Goal: Transaction & Acquisition: Purchase product/service

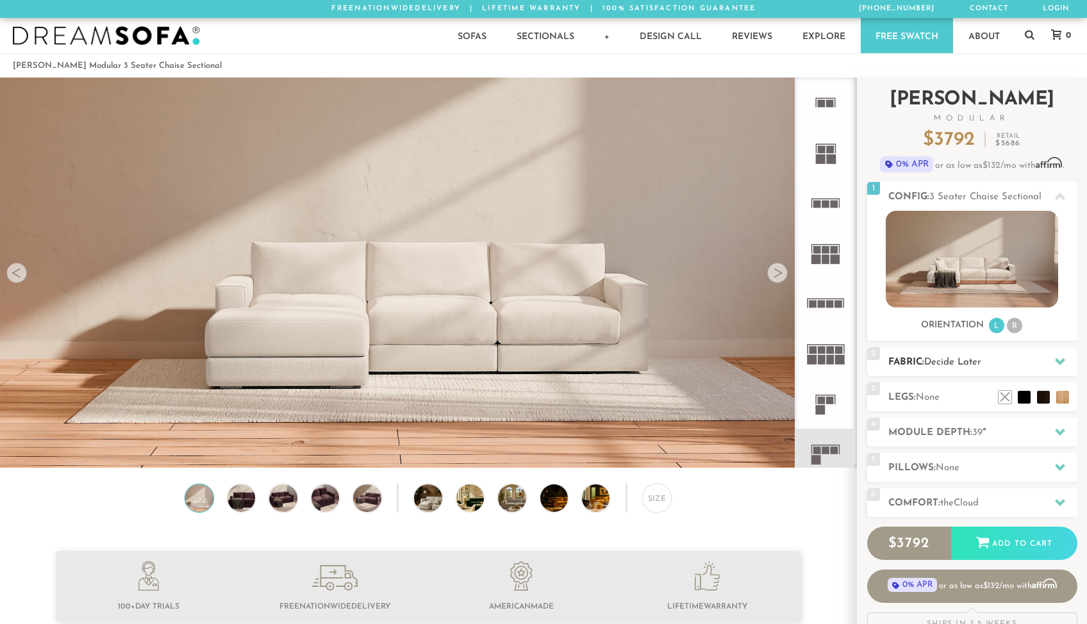
click at [894, 363] on h2 "Fabric: Decide Later" at bounding box center [982, 362] width 189 height 15
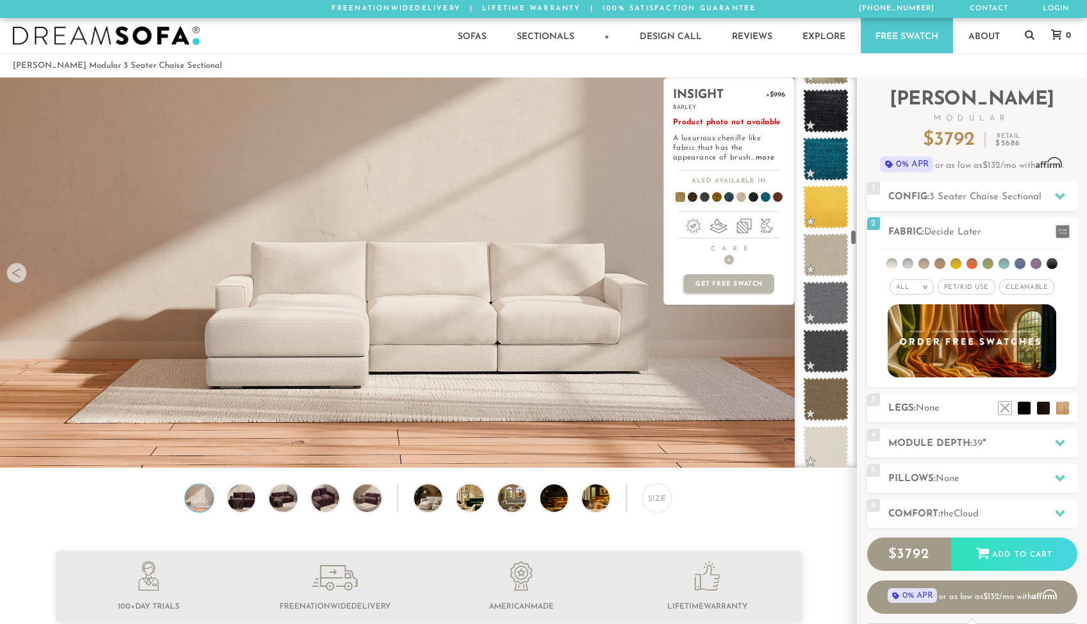
scroll to position [4133, 0]
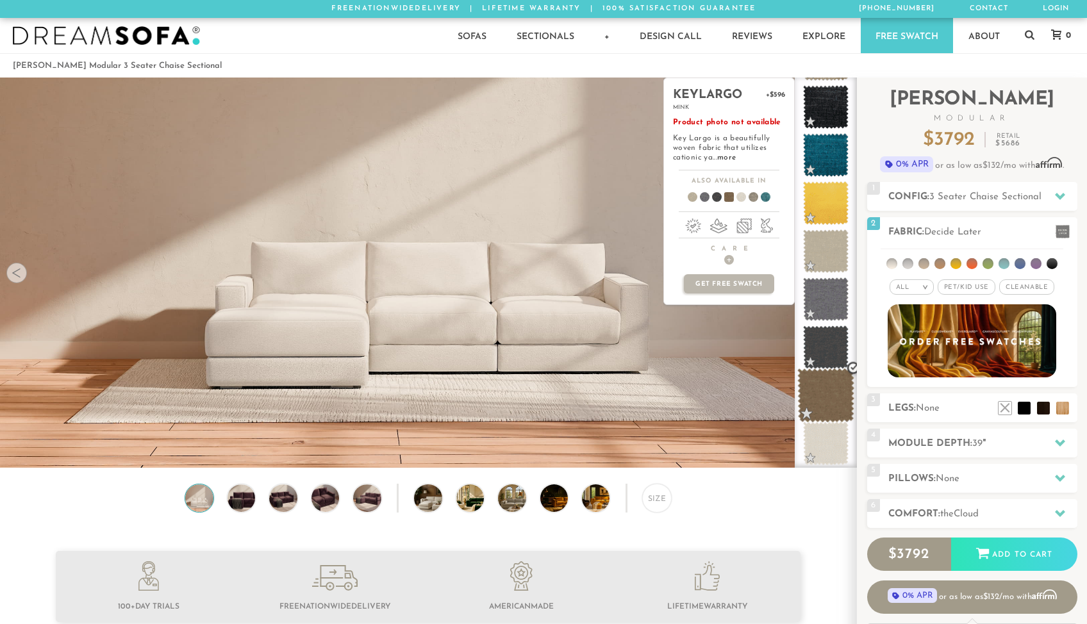
click at [827, 394] on span at bounding box center [825, 396] width 57 height 54
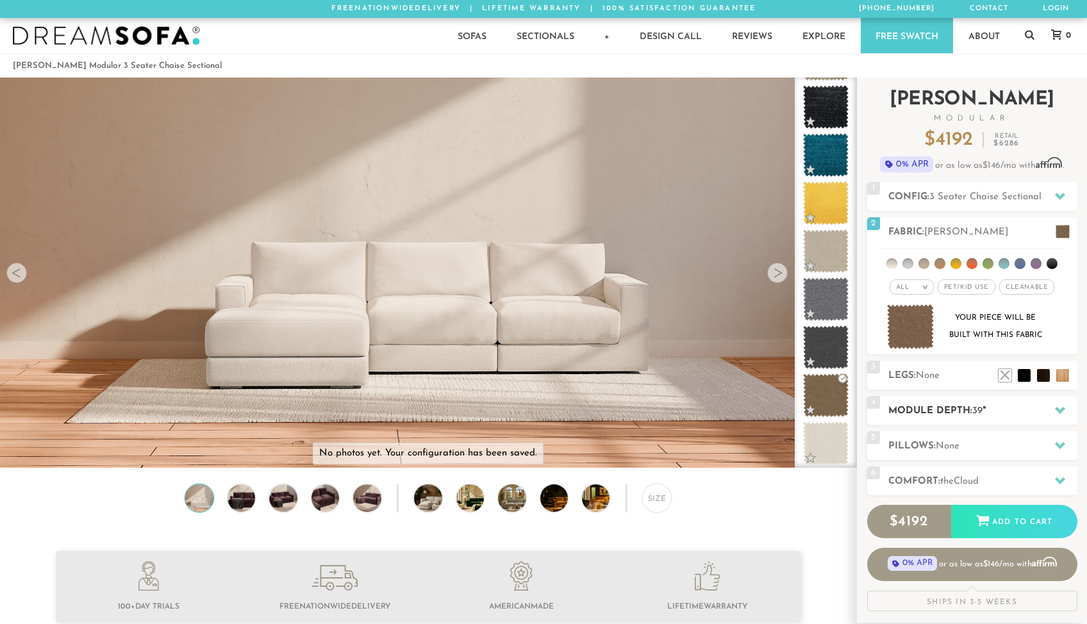
click at [916, 408] on h2 "Module Depth: 39 "" at bounding box center [982, 411] width 189 height 15
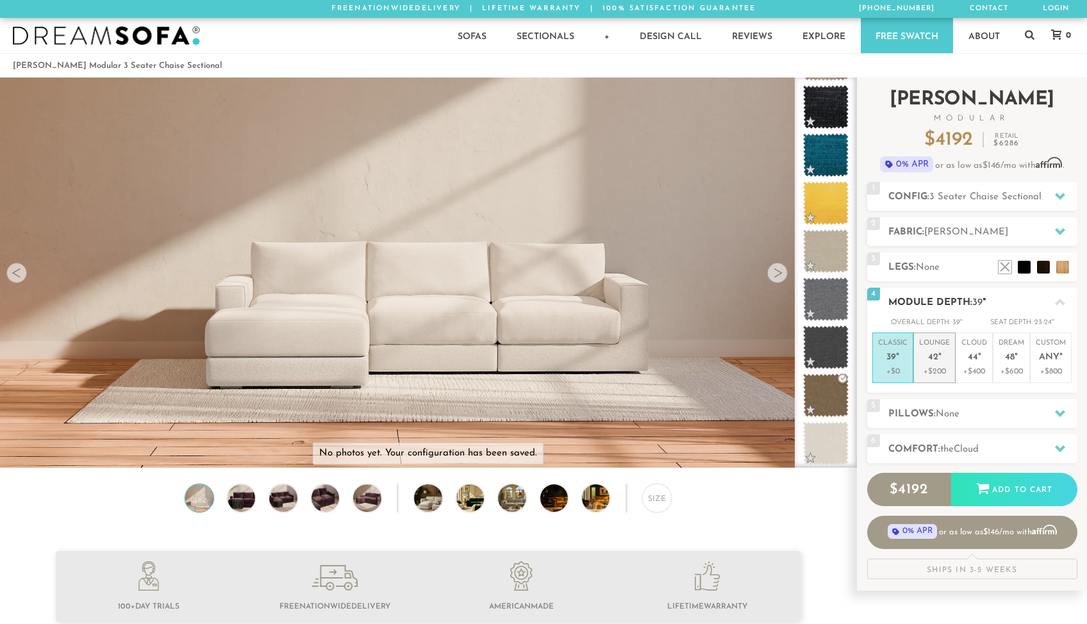
click at [931, 349] on p "Lounge 42 "" at bounding box center [934, 352] width 31 height 28
click at [935, 412] on h2 "Pillows: None" at bounding box center [982, 414] width 189 height 15
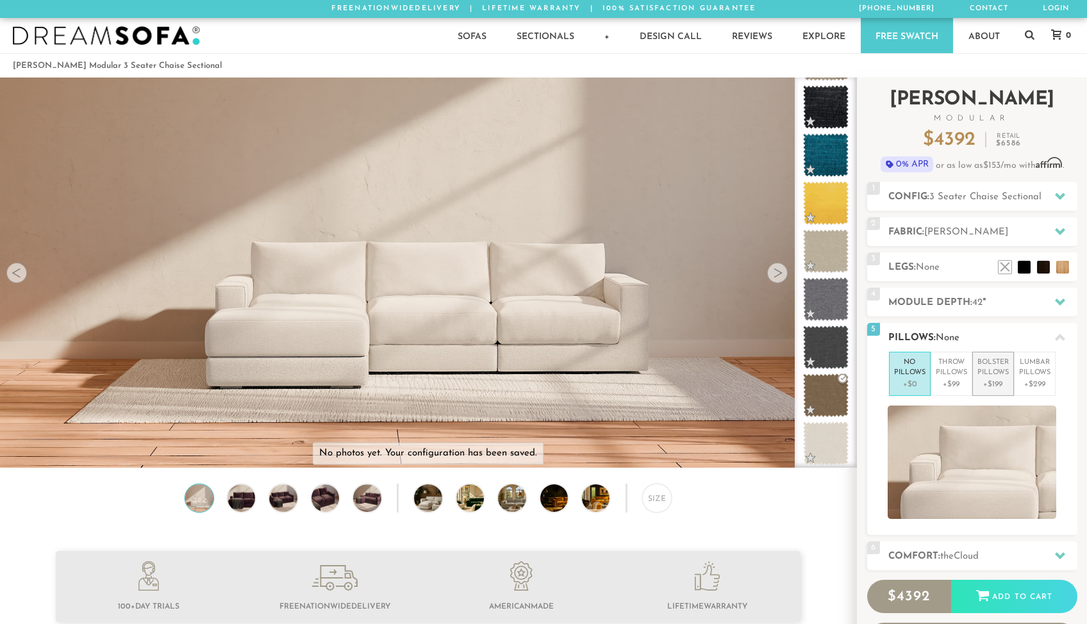
click at [989, 364] on p "Bolster Pillows" at bounding box center [993, 368] width 31 height 21
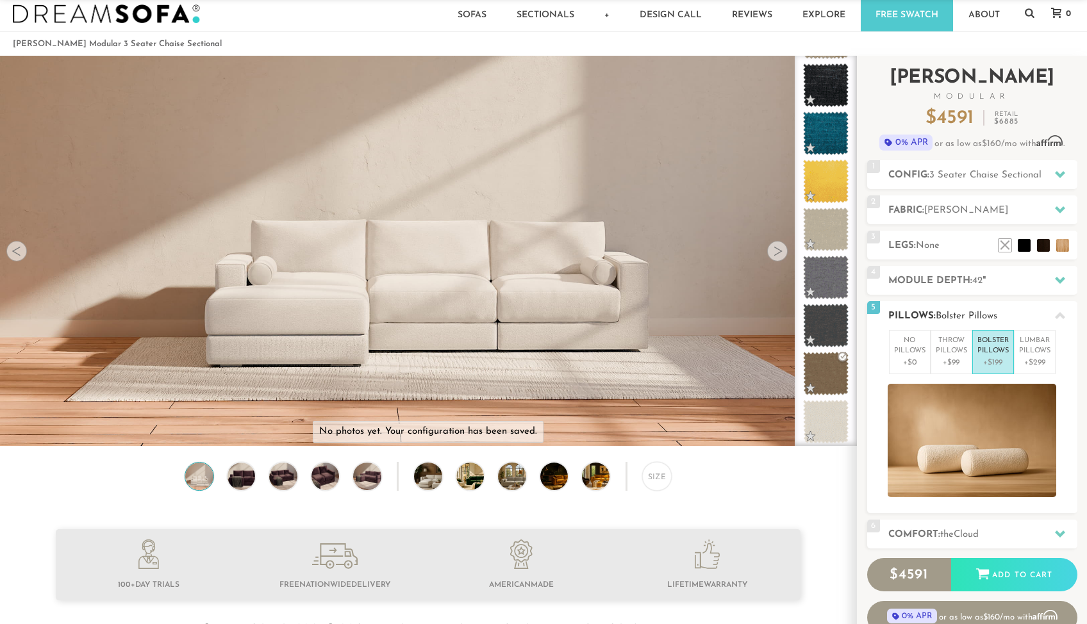
scroll to position [22, 0]
click at [950, 354] on p "Throw Pillows" at bounding box center [951, 345] width 31 height 21
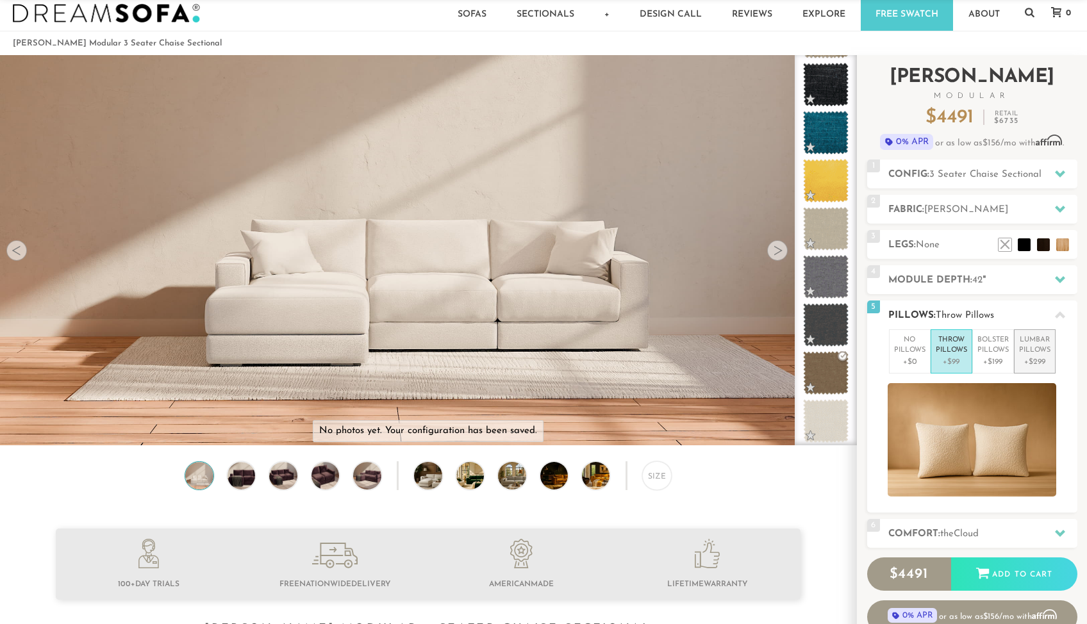
click at [1038, 350] on p "Lumbar Pillows" at bounding box center [1034, 345] width 31 height 21
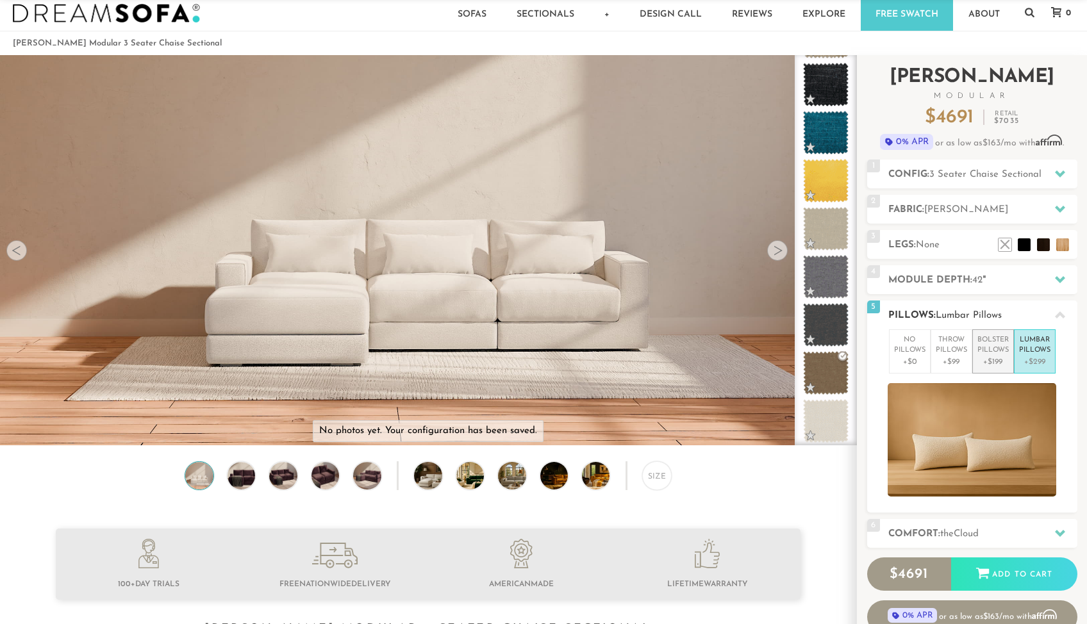
click at [984, 354] on p "Bolster Pillows" at bounding box center [993, 345] width 31 height 21
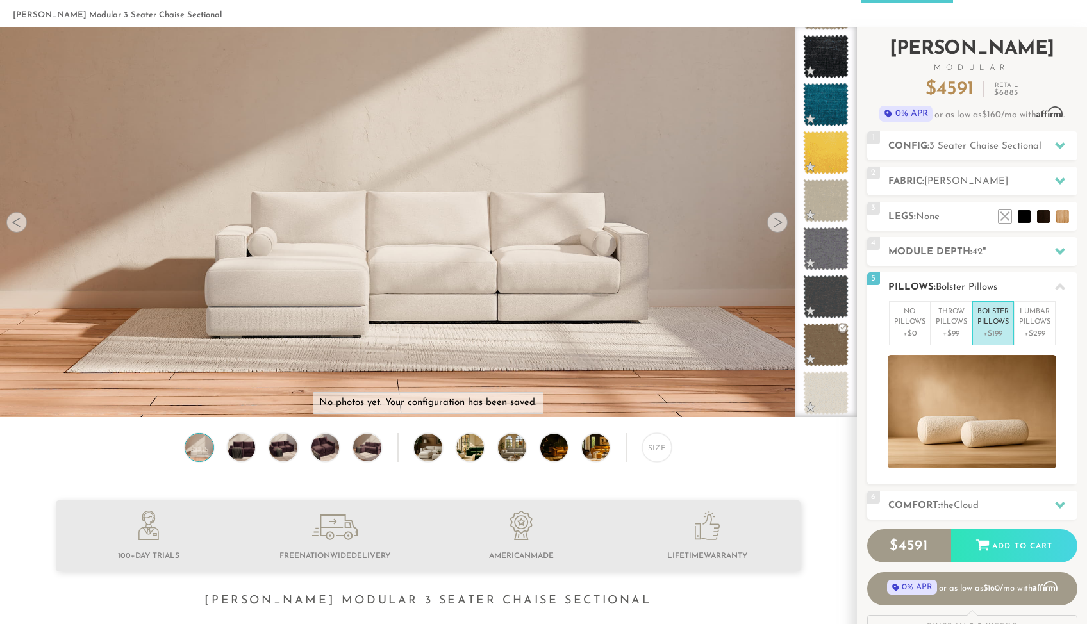
scroll to position [53, 0]
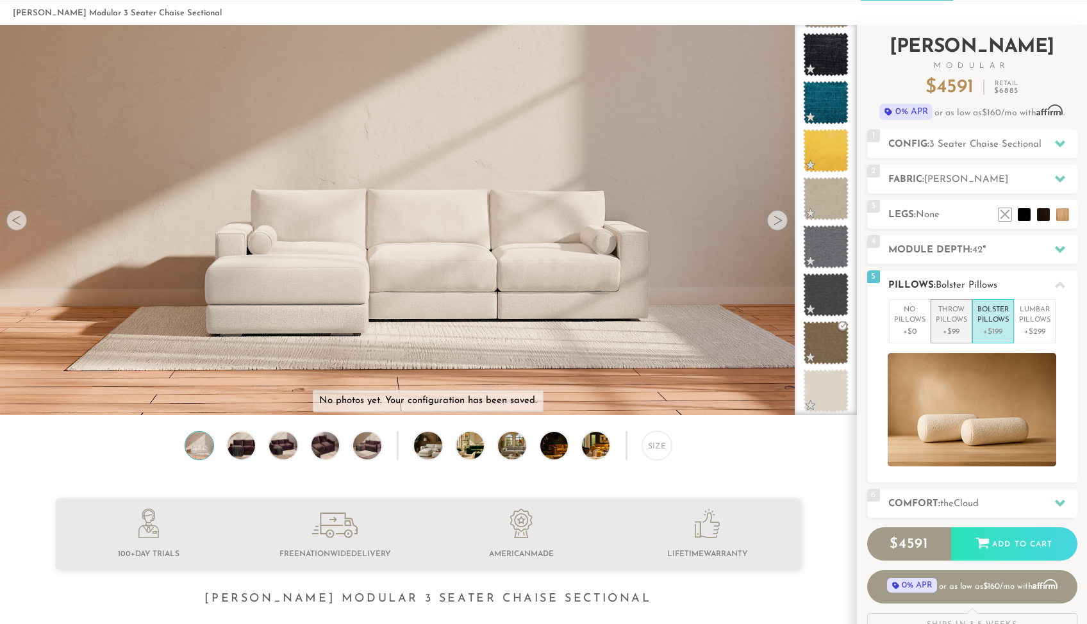
click at [952, 331] on p "+$99" at bounding box center [951, 332] width 31 height 12
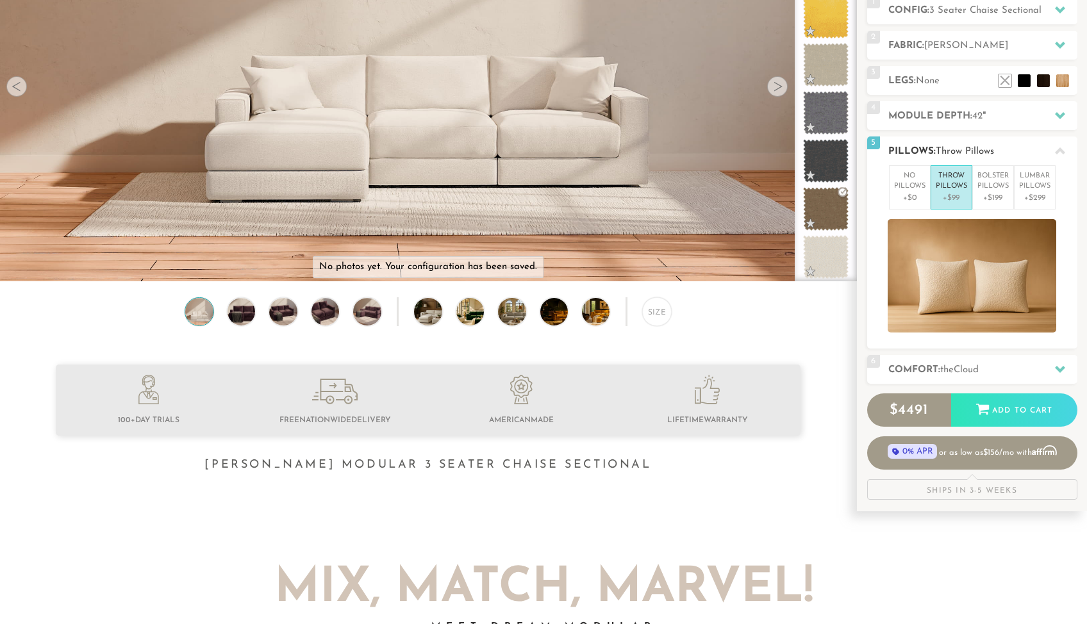
scroll to position [221, 0]
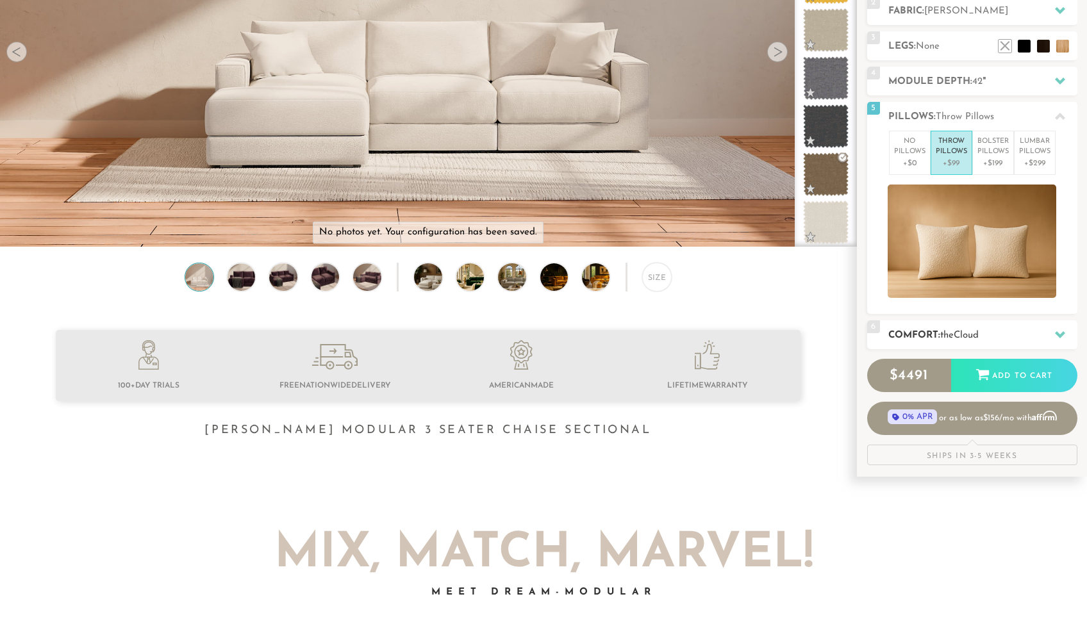
click at [954, 333] on span "the" at bounding box center [946, 336] width 13 height 10
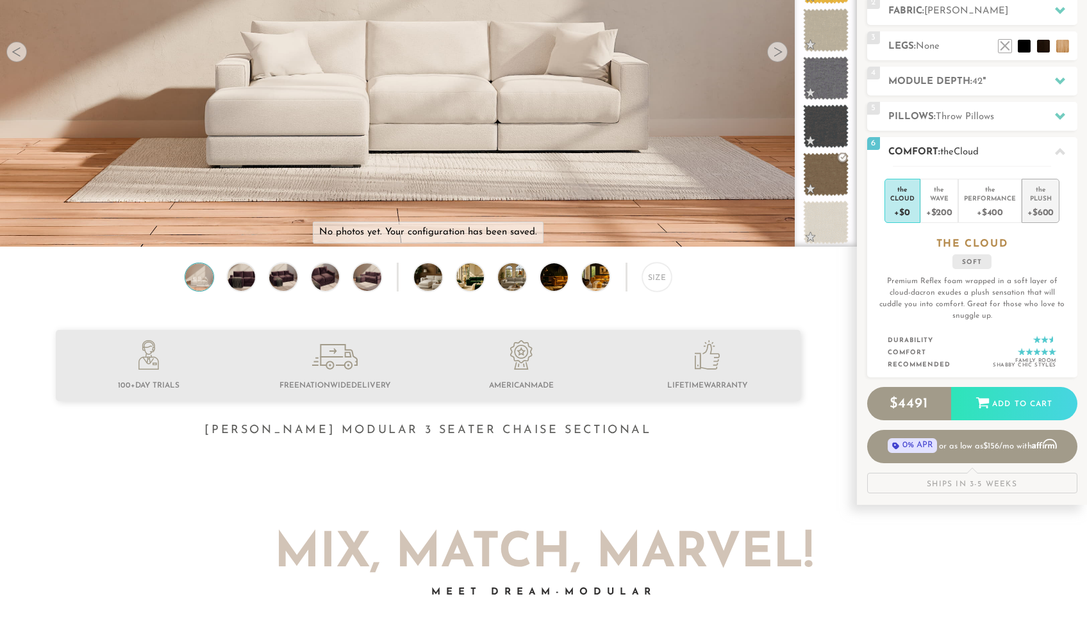
click at [1037, 204] on div "+$600" at bounding box center [1041, 212] width 26 height 19
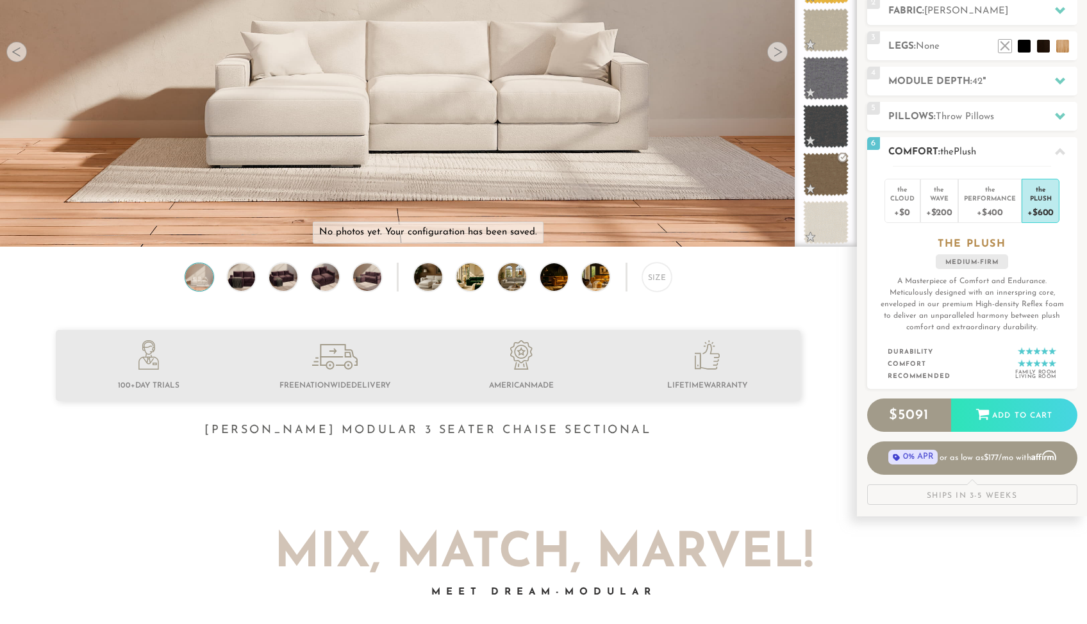
scroll to position [0, 0]
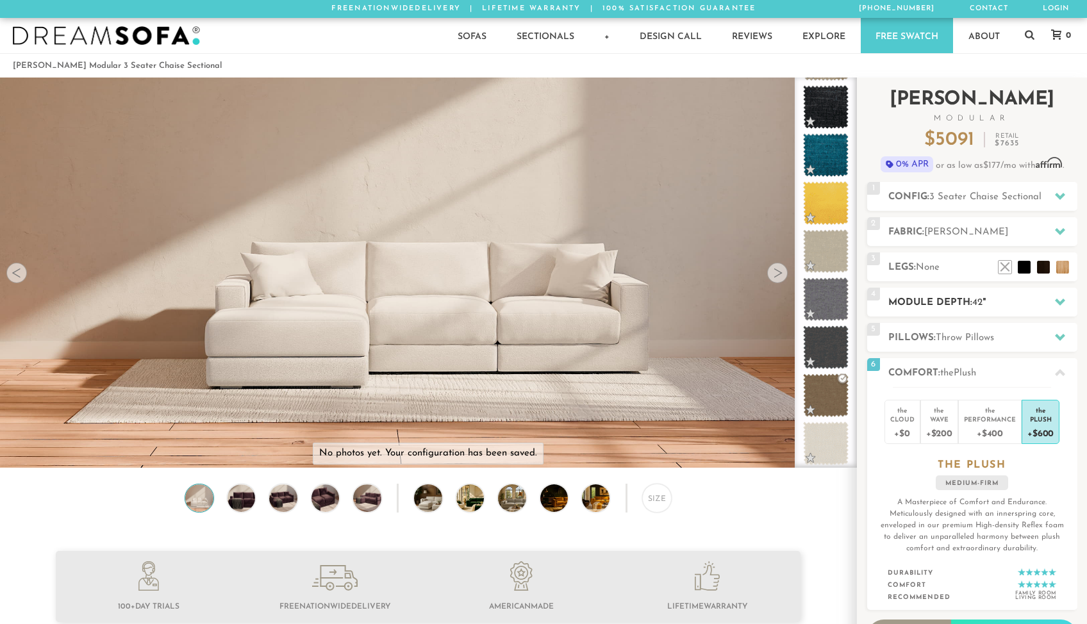
click at [917, 303] on h2 "Module Depth: 42 "" at bounding box center [982, 303] width 189 height 15
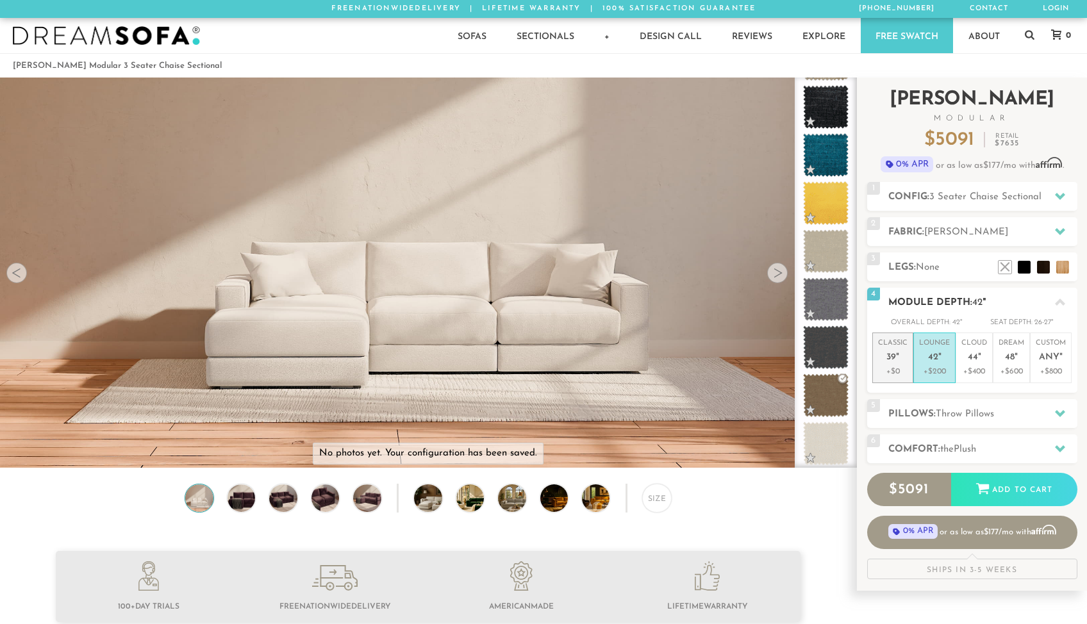
click at [896, 367] on p "+$0" at bounding box center [892, 372] width 29 height 12
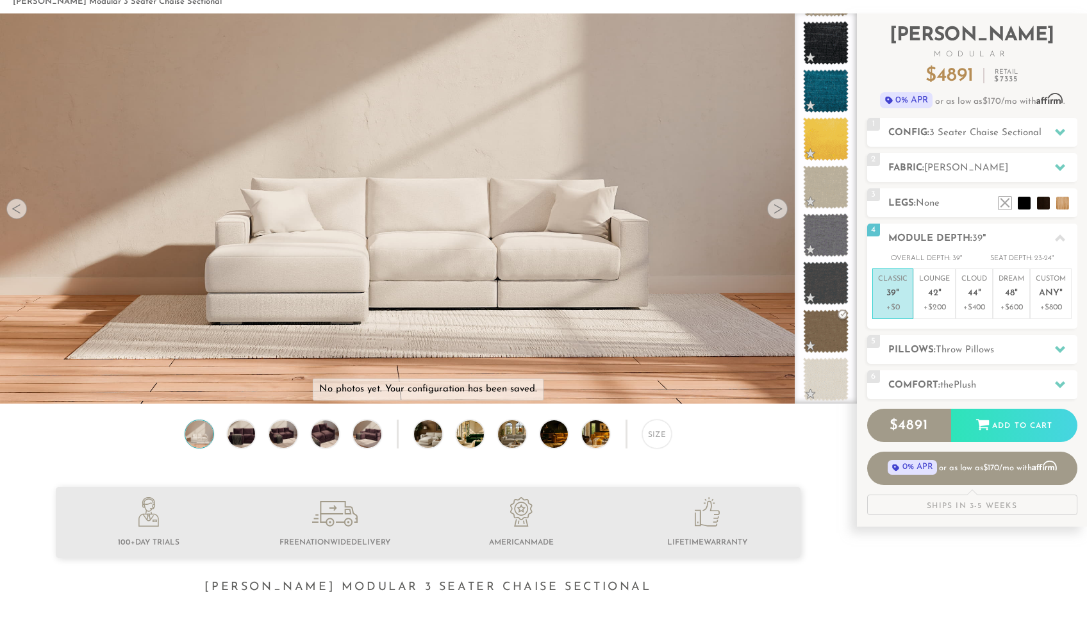
scroll to position [76, 0]
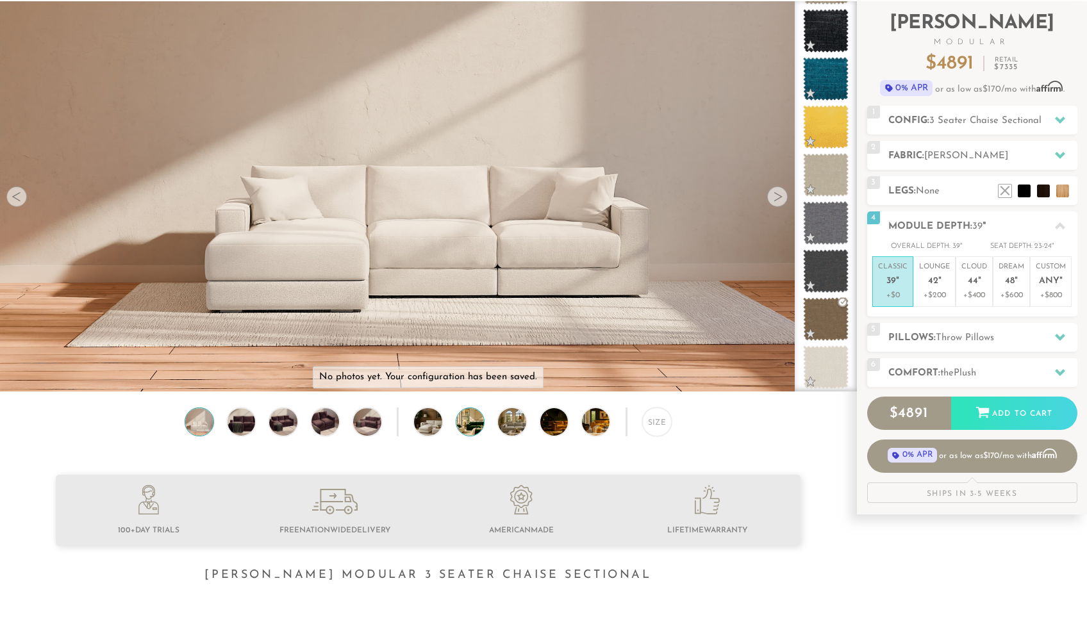
click at [470, 419] on img at bounding box center [480, 422] width 49 height 28
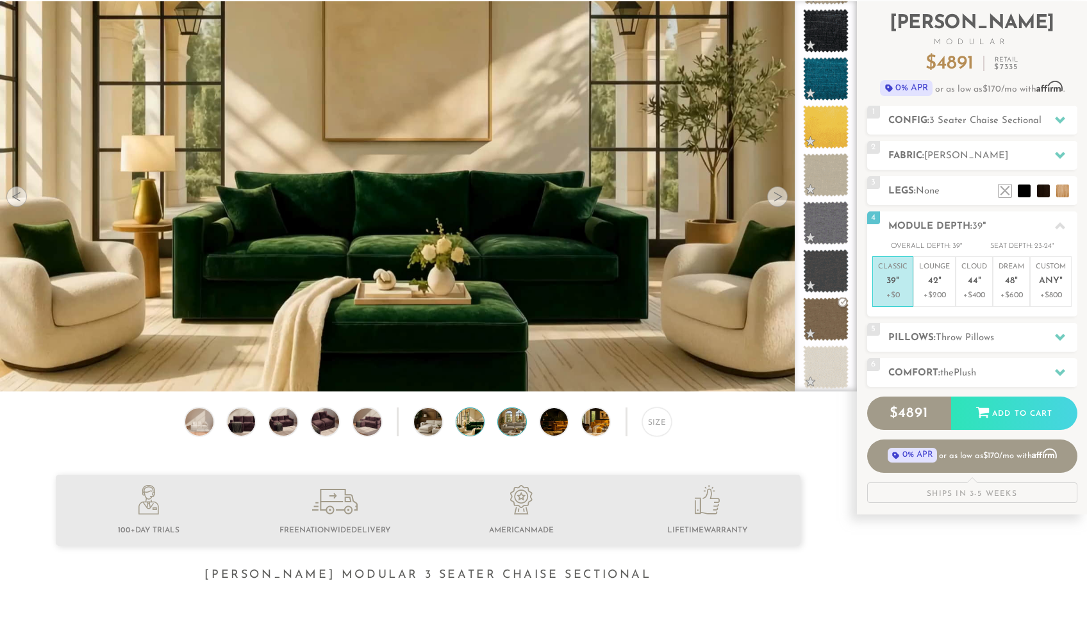
click at [512, 417] on img at bounding box center [522, 422] width 49 height 28
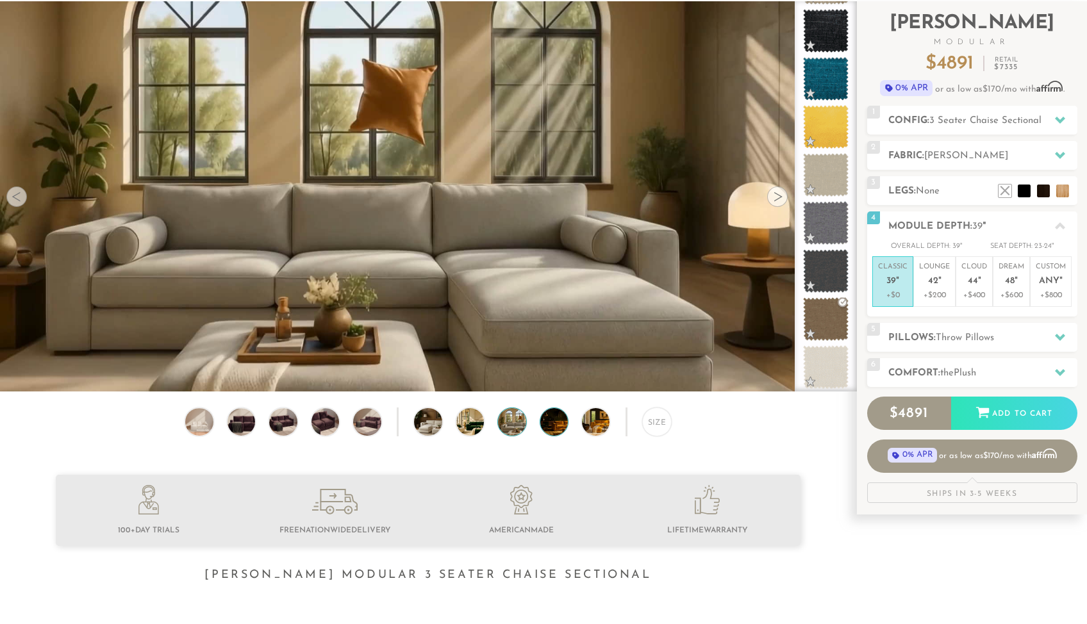
click at [547, 422] on img at bounding box center [564, 422] width 49 height 28
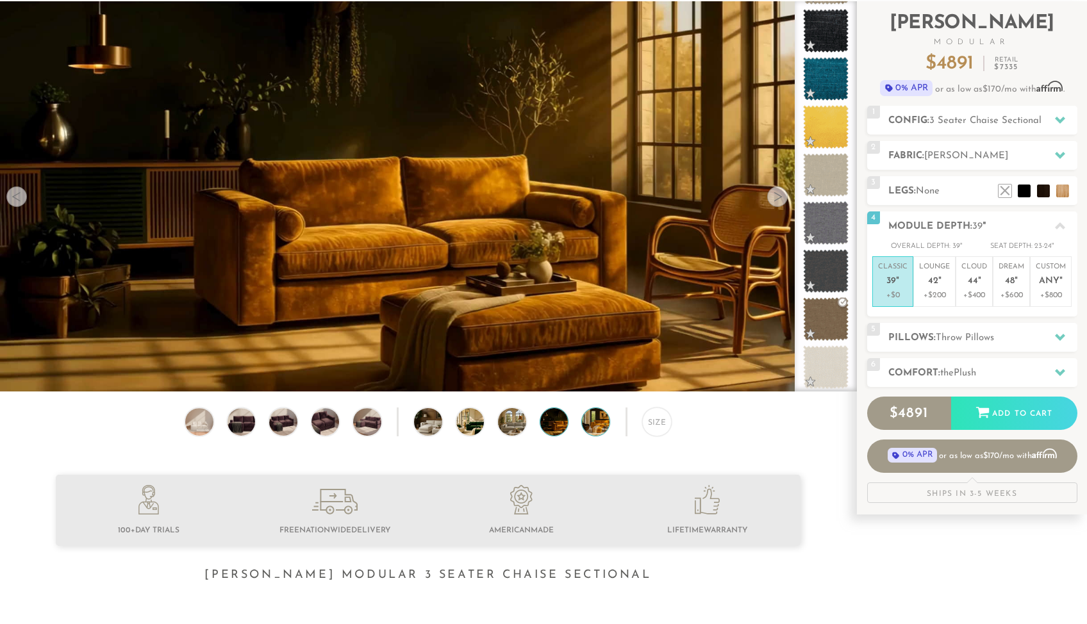
click at [602, 421] on img at bounding box center [606, 422] width 49 height 28
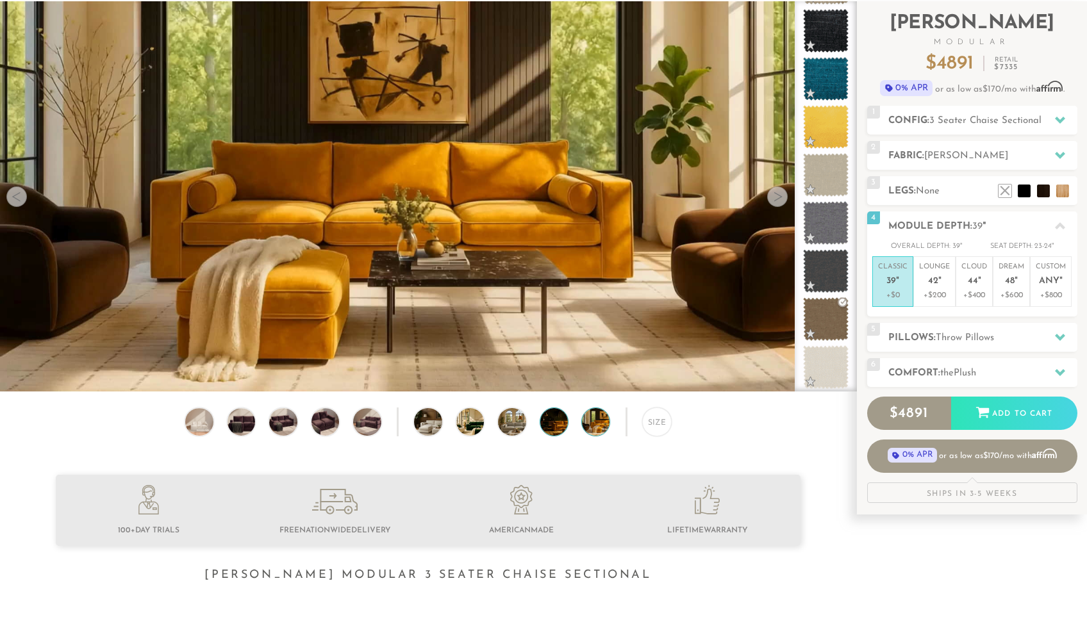
click at [555, 424] on img at bounding box center [564, 422] width 49 height 28
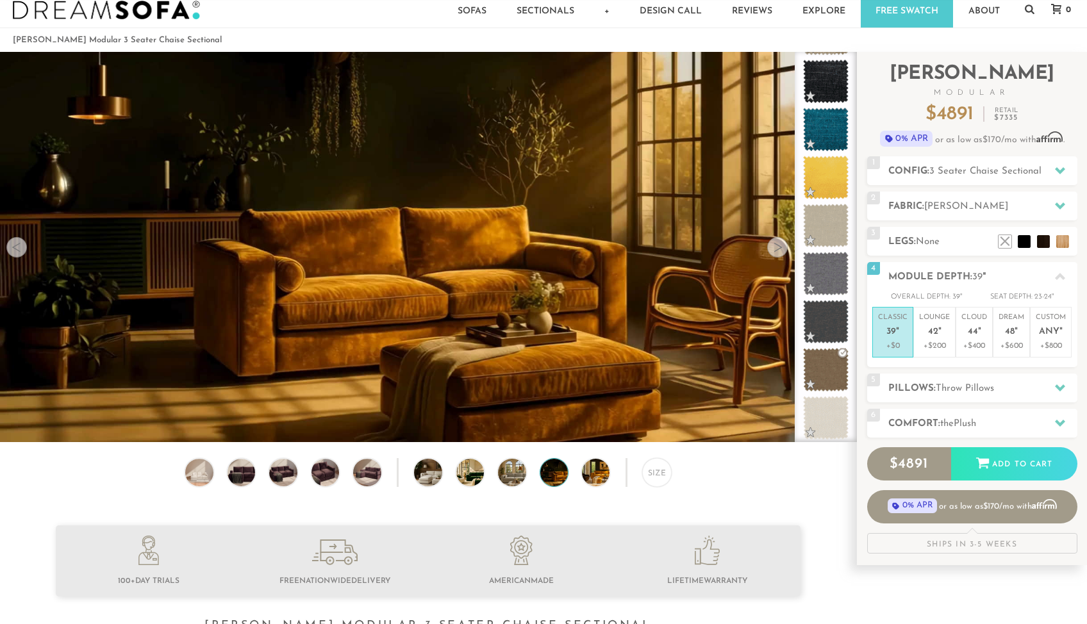
scroll to position [0, 0]
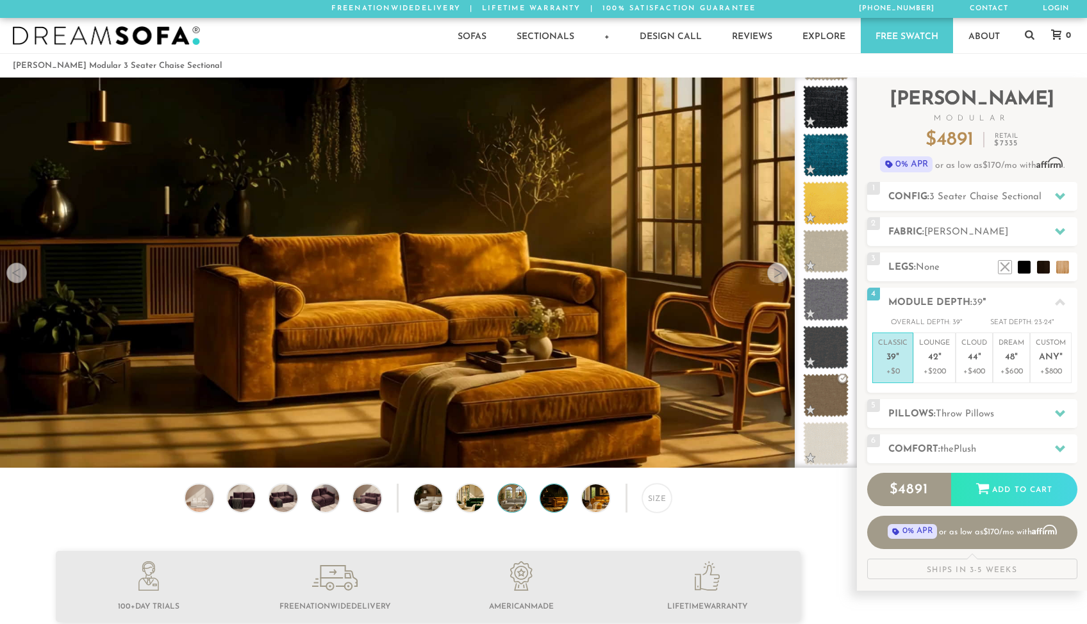
click at [515, 503] on img at bounding box center [522, 499] width 49 height 28
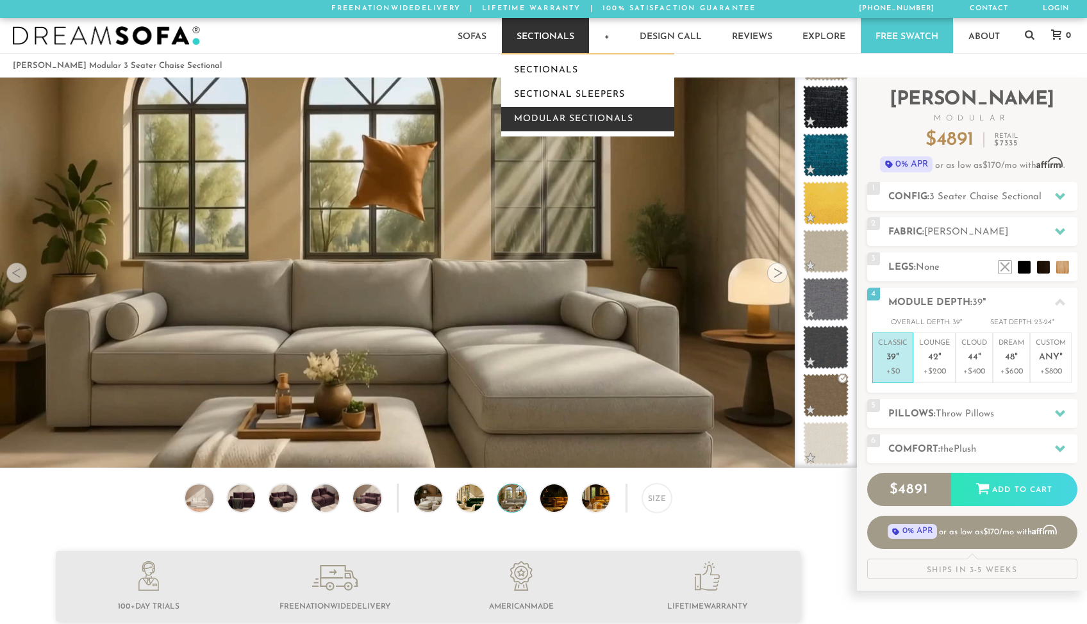
click at [547, 119] on link "Modular Sectionals" at bounding box center [587, 119] width 173 height 24
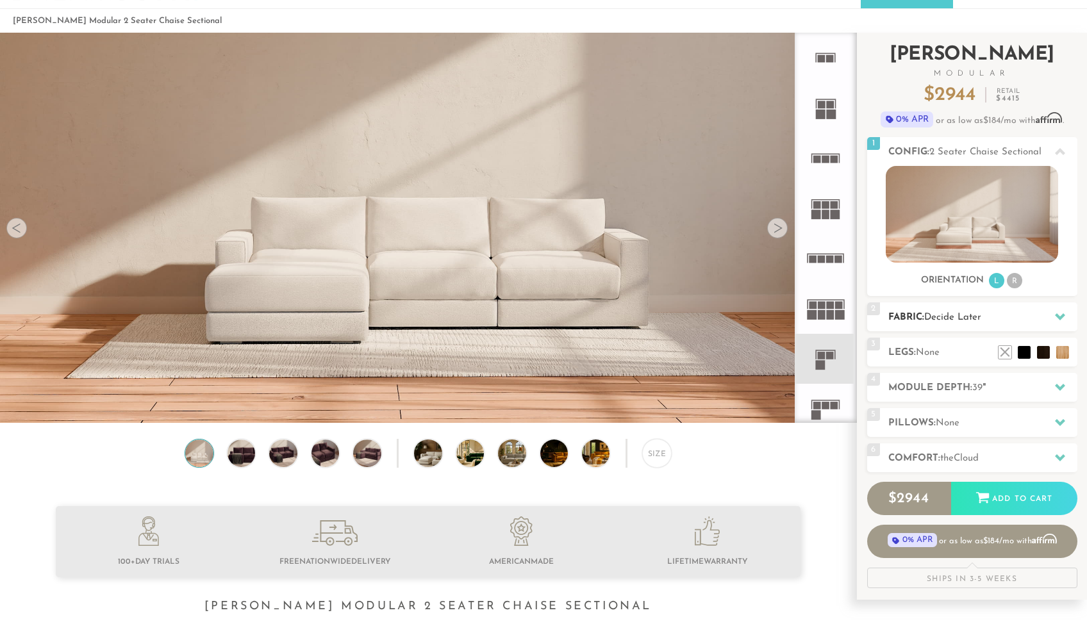
scroll to position [49, 0]
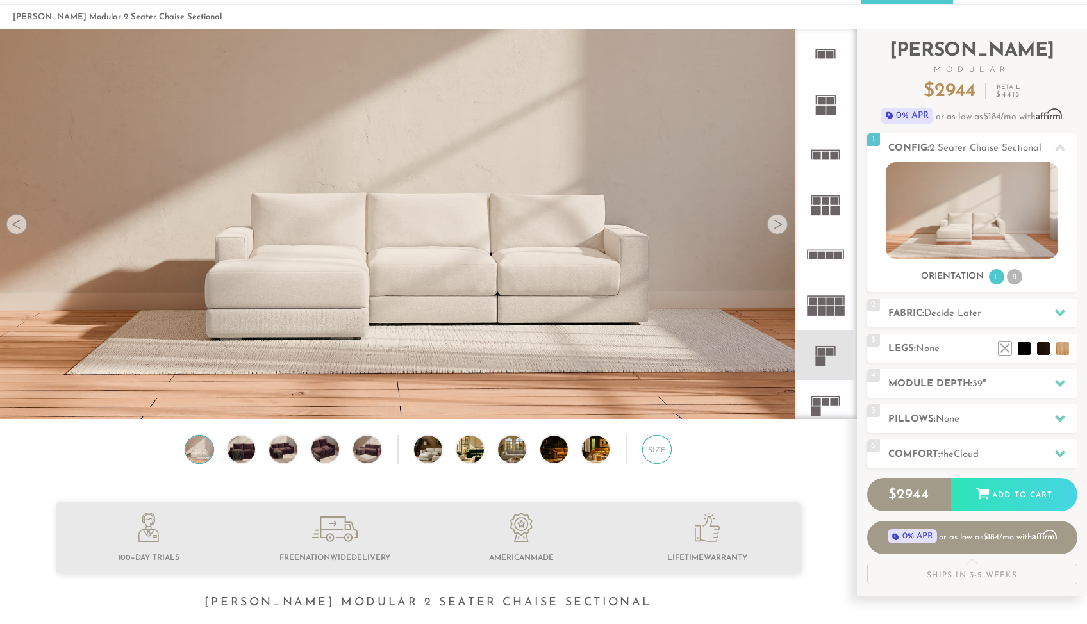
click at [647, 447] on div "Size" at bounding box center [656, 449] width 29 height 29
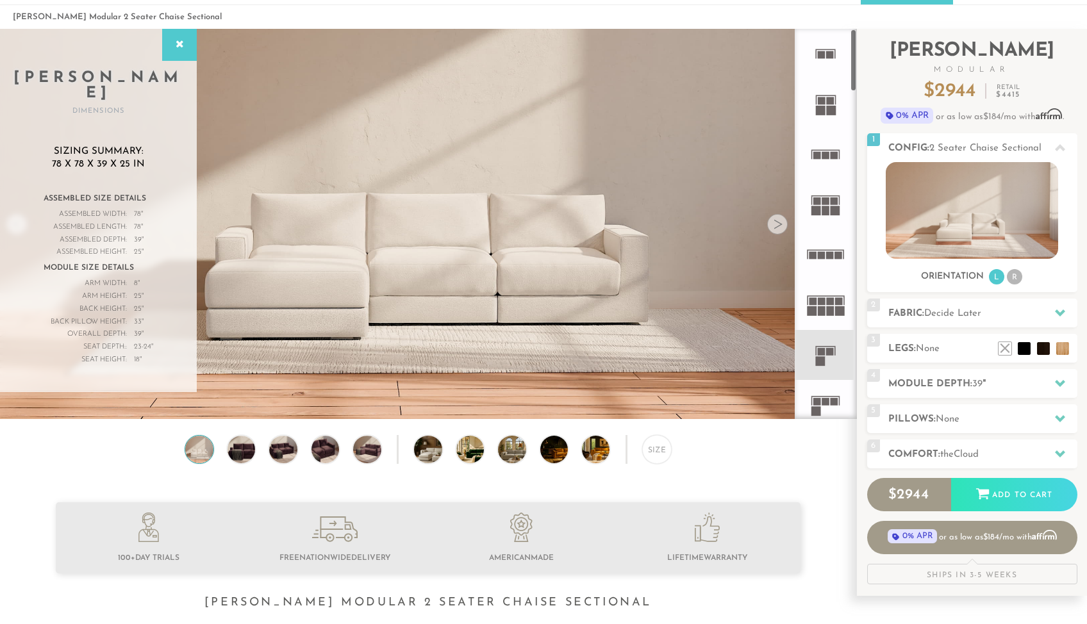
click at [820, 356] on icon at bounding box center [826, 355] width 50 height 50
click at [242, 443] on img at bounding box center [241, 450] width 33 height 28
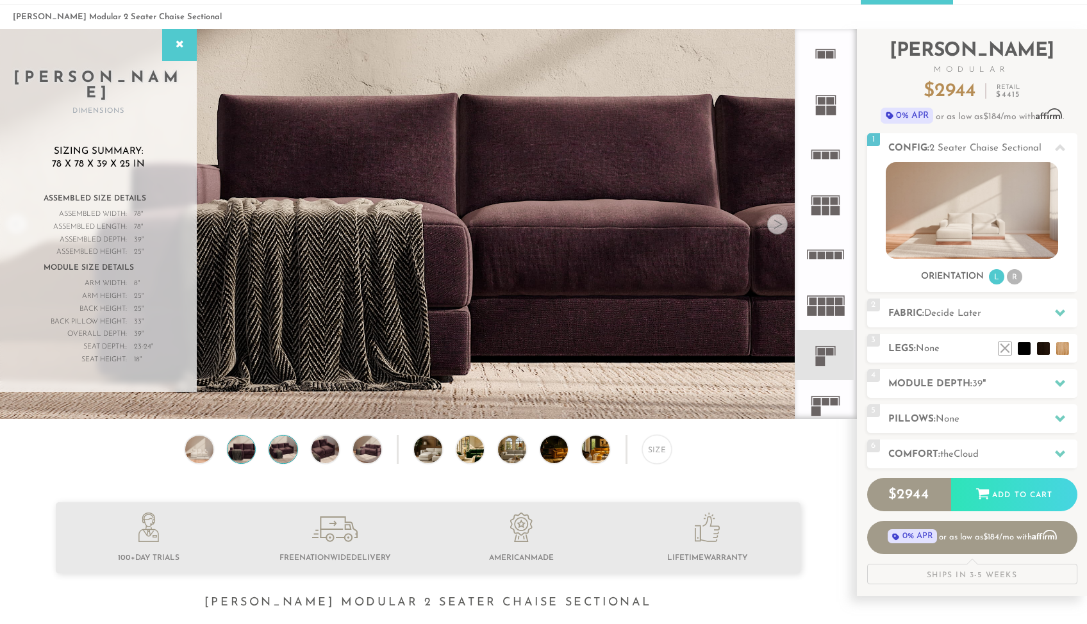
click at [277, 449] on img at bounding box center [283, 450] width 33 height 28
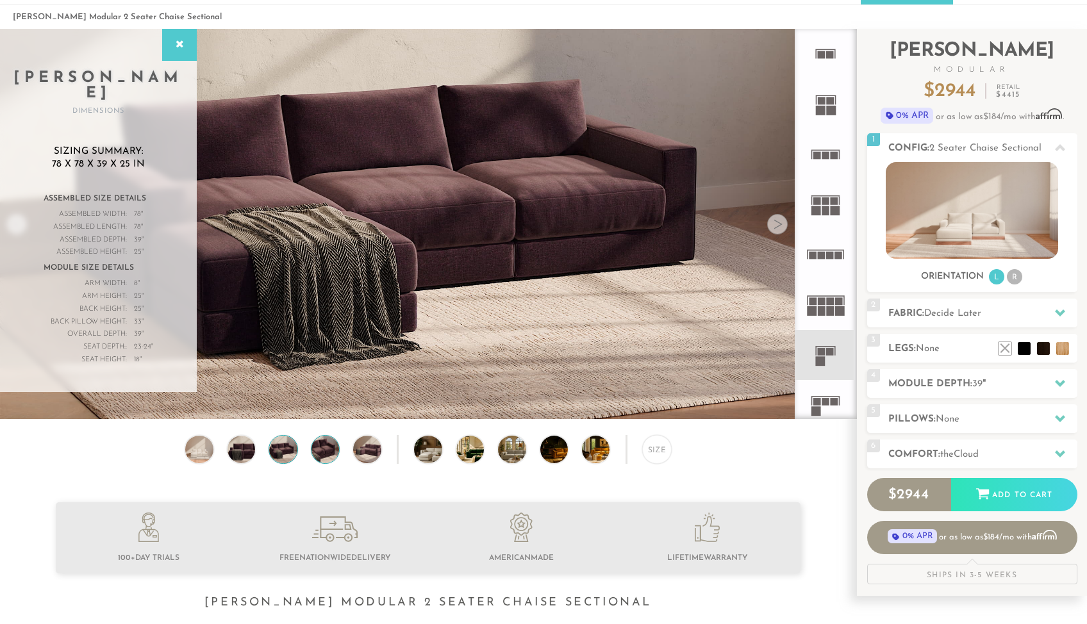
click at [325, 449] on img at bounding box center [324, 450] width 33 height 28
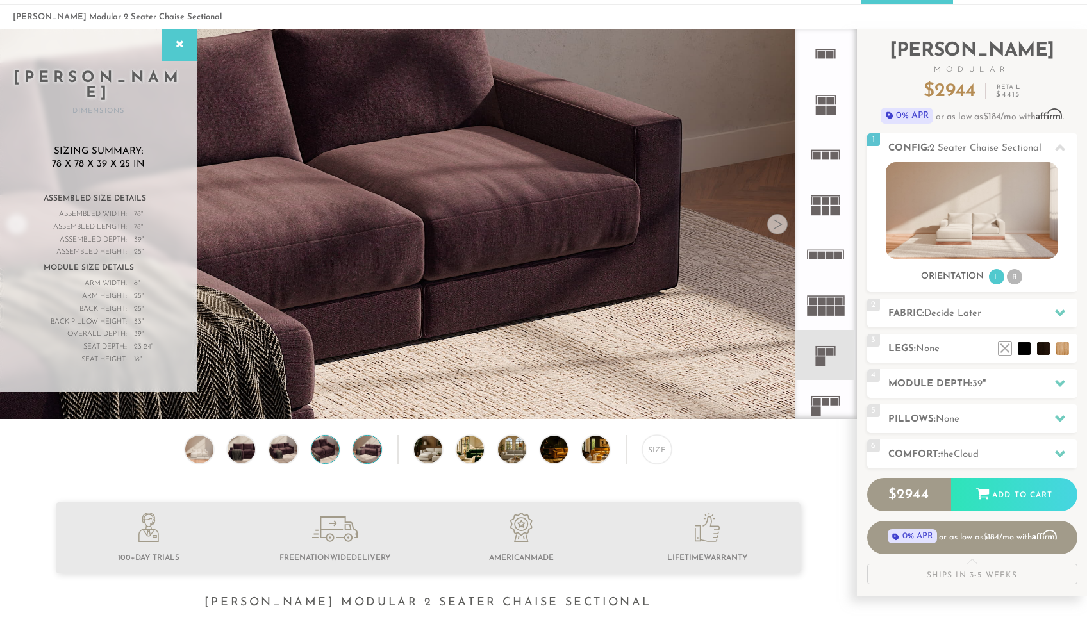
click at [365, 449] on img at bounding box center [367, 450] width 33 height 28
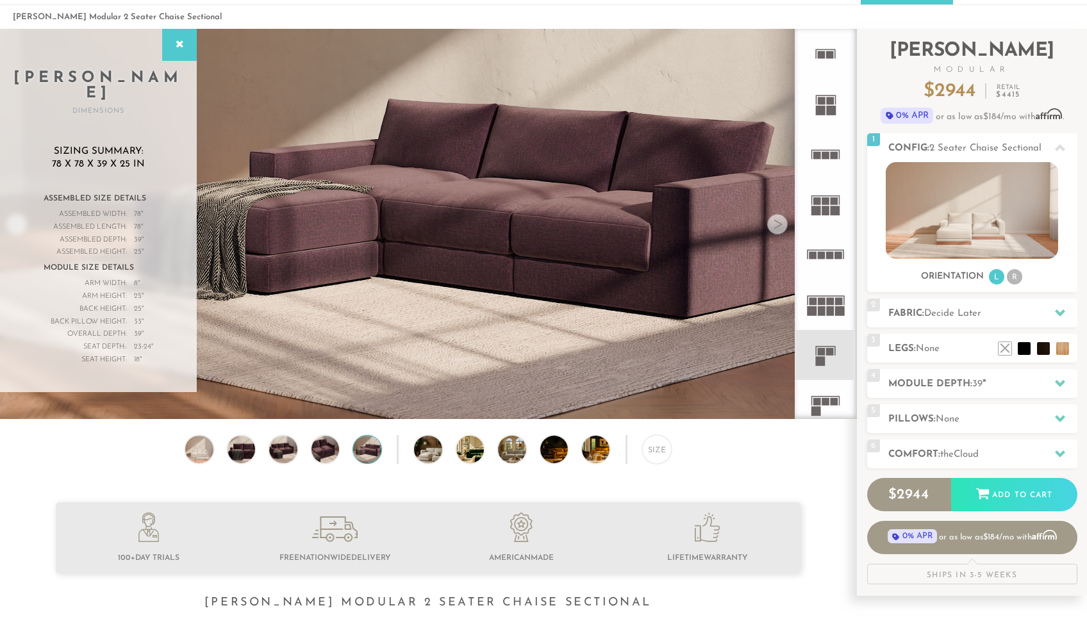
click at [409, 450] on div "Size" at bounding box center [428, 452] width 856 height 35
click at [467, 448] on img at bounding box center [480, 450] width 49 height 28
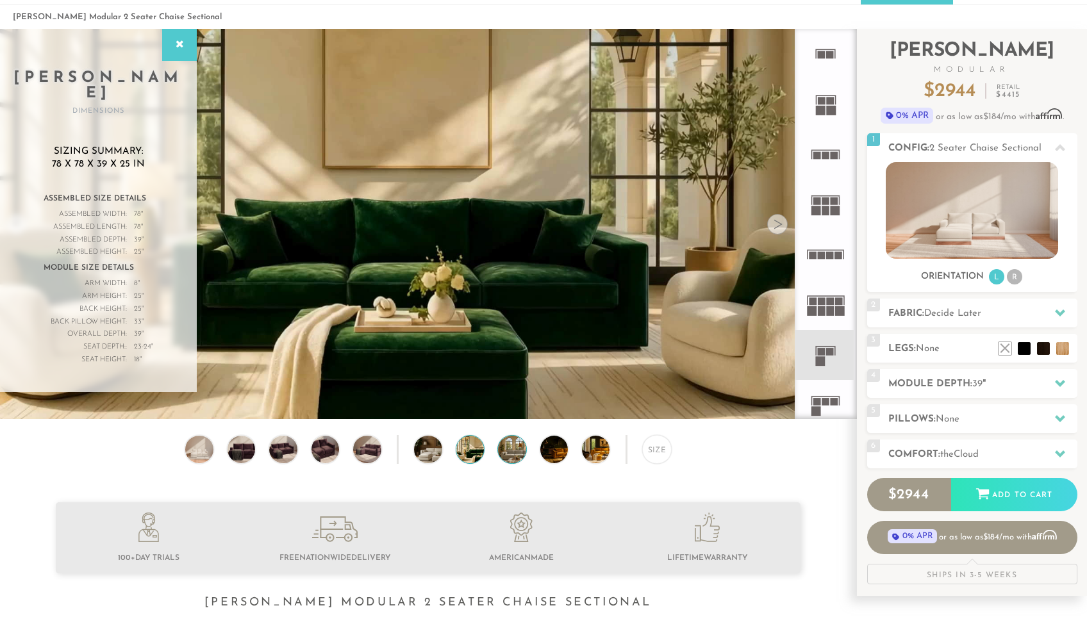
click at [510, 444] on img at bounding box center [522, 450] width 49 height 28
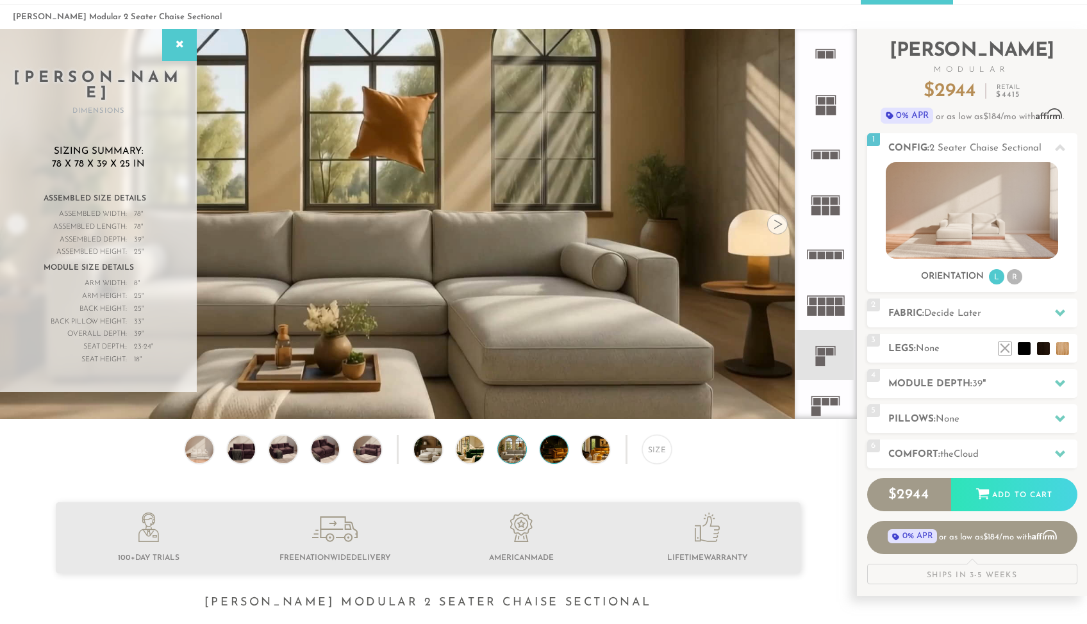
click at [558, 445] on img at bounding box center [564, 450] width 49 height 28
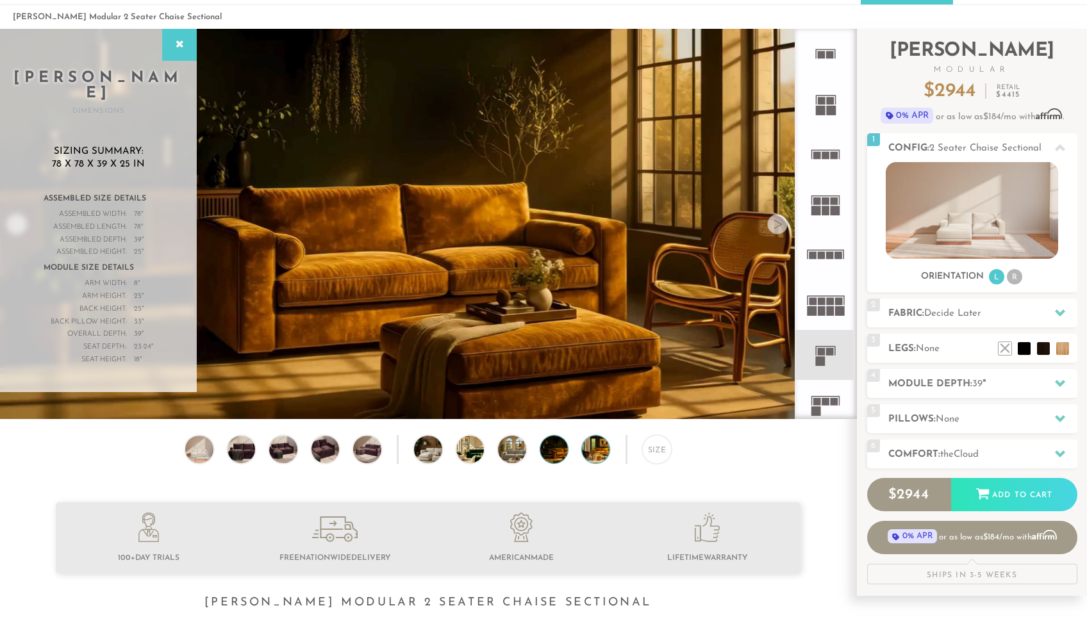
click at [593, 447] on img at bounding box center [606, 450] width 49 height 28
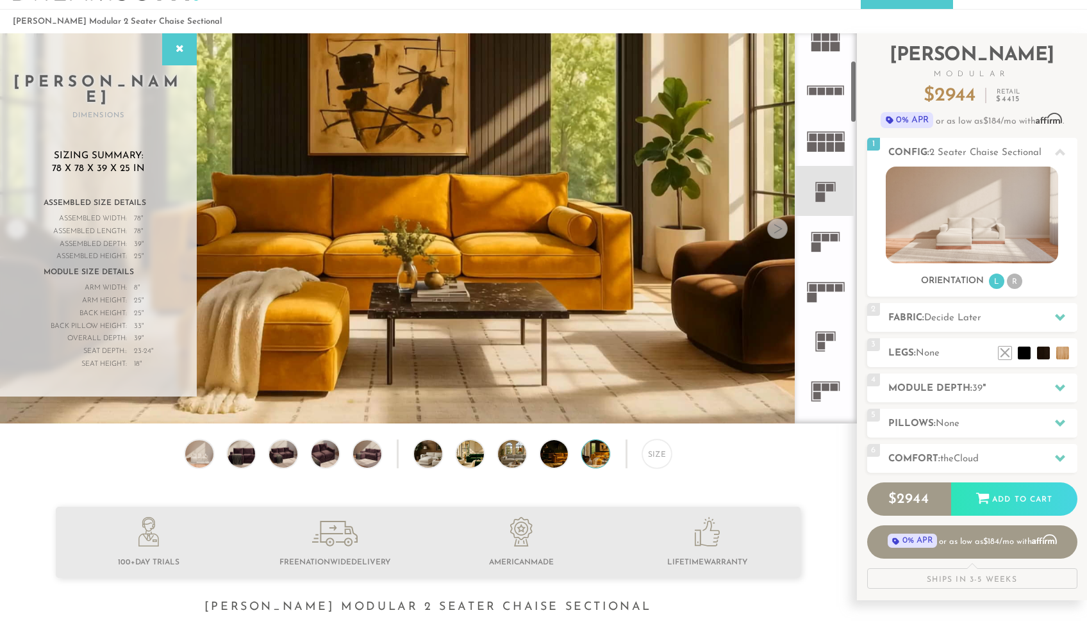
scroll to position [44, 0]
click at [831, 236] on rect at bounding box center [835, 238] width 8 height 8
